Goal: Task Accomplishment & Management: Manage account settings

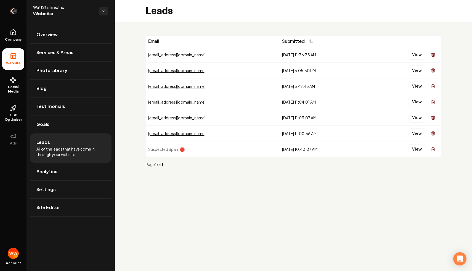
click at [21, 13] on link "Return to dashboard" at bounding box center [13, 11] width 27 height 22
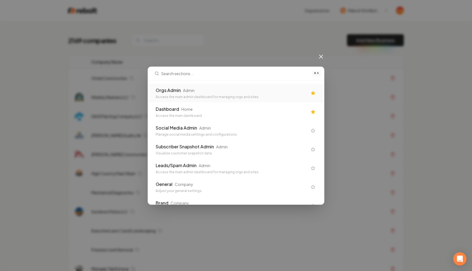
click at [182, 34] on div "⌘ K Orgs Admin Admin Access the main admin dashboard for managing orgs and site…" at bounding box center [236, 135] width 472 height 271
click at [217, 92] on div "Orgs Admin Admin" at bounding box center [232, 90] width 152 height 7
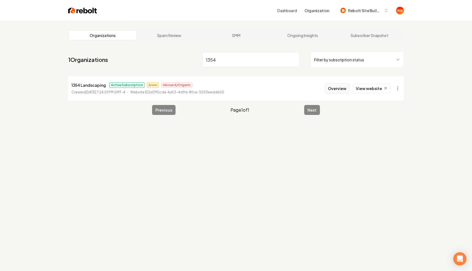
type input "1354"
click at [340, 87] on button "Overview" at bounding box center [337, 88] width 25 height 10
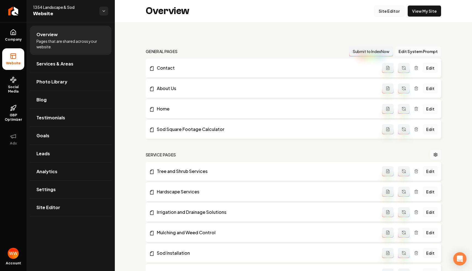
click at [394, 15] on link "Site Editor" at bounding box center [389, 11] width 30 height 11
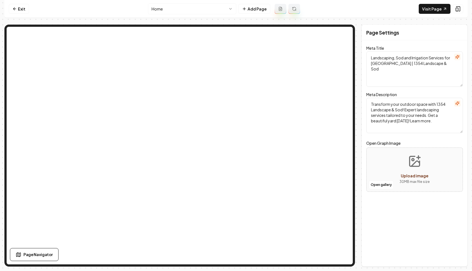
click at [401, 109] on textarea "Transform your outdoor space with 1354 Landscape & Sod! Expert landscaping serv…" at bounding box center [415, 115] width 97 height 35
paste textarea "Family-owned Atlanta landscapers specializing in sod installation (Bermuda, Zoy…"
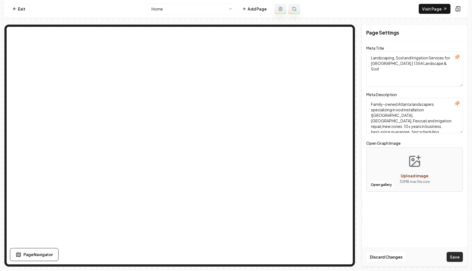
type textarea "Family-owned Atlanta landscapers specializing in sod installation (Bermuda, Zoy…"
click at [454, 257] on button "Save" at bounding box center [455, 257] width 16 height 10
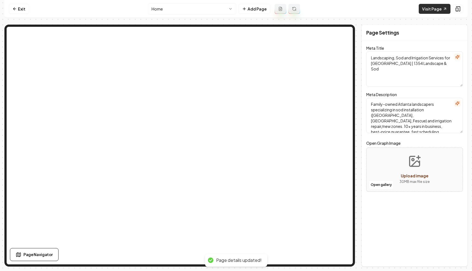
click at [433, 8] on link "Visit Page" at bounding box center [435, 9] width 32 height 10
